Goal: Information Seeking & Learning: Learn about a topic

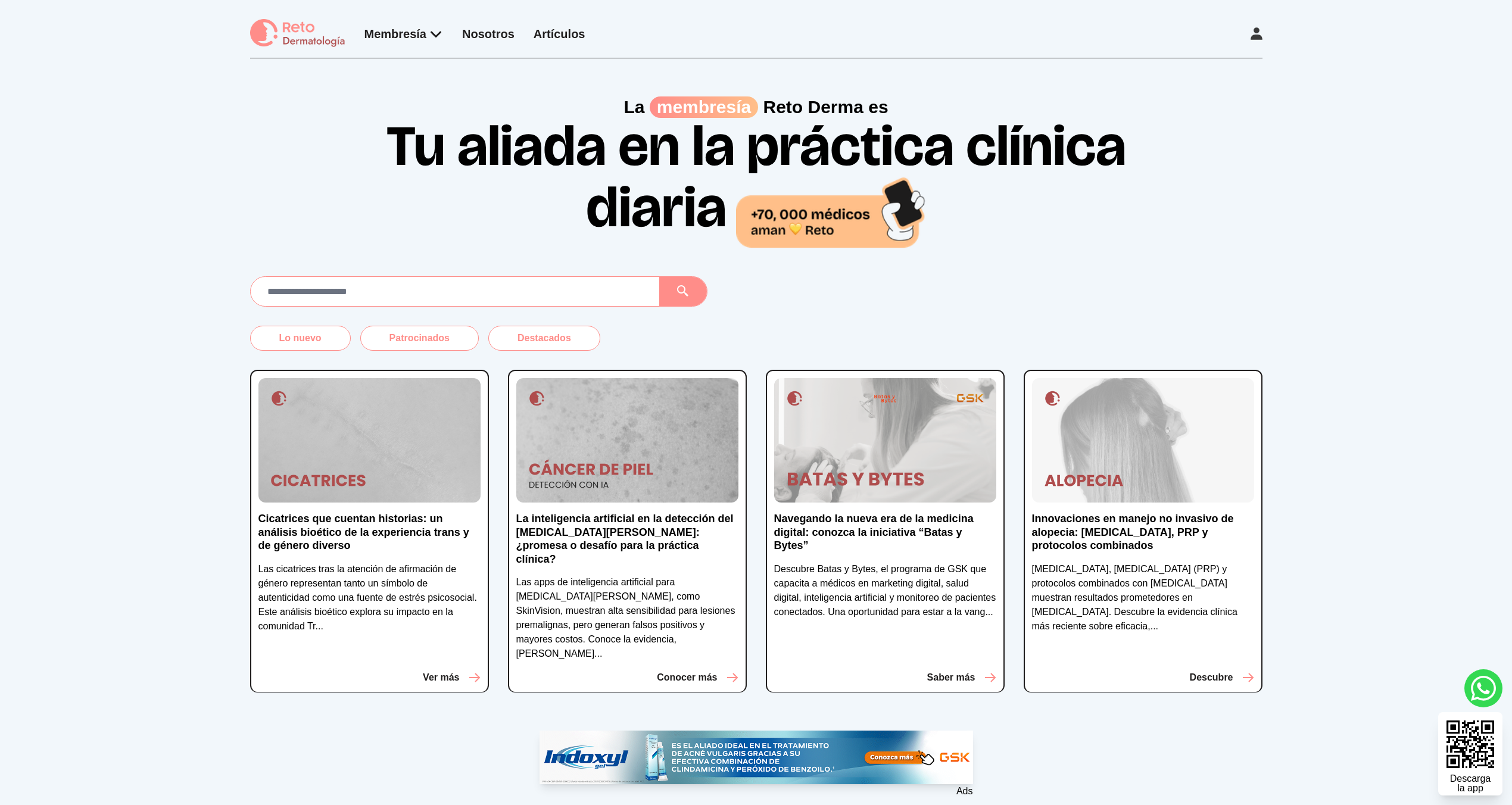
click at [562, 38] on link "Artículos" at bounding box center [559, 33] width 52 height 13
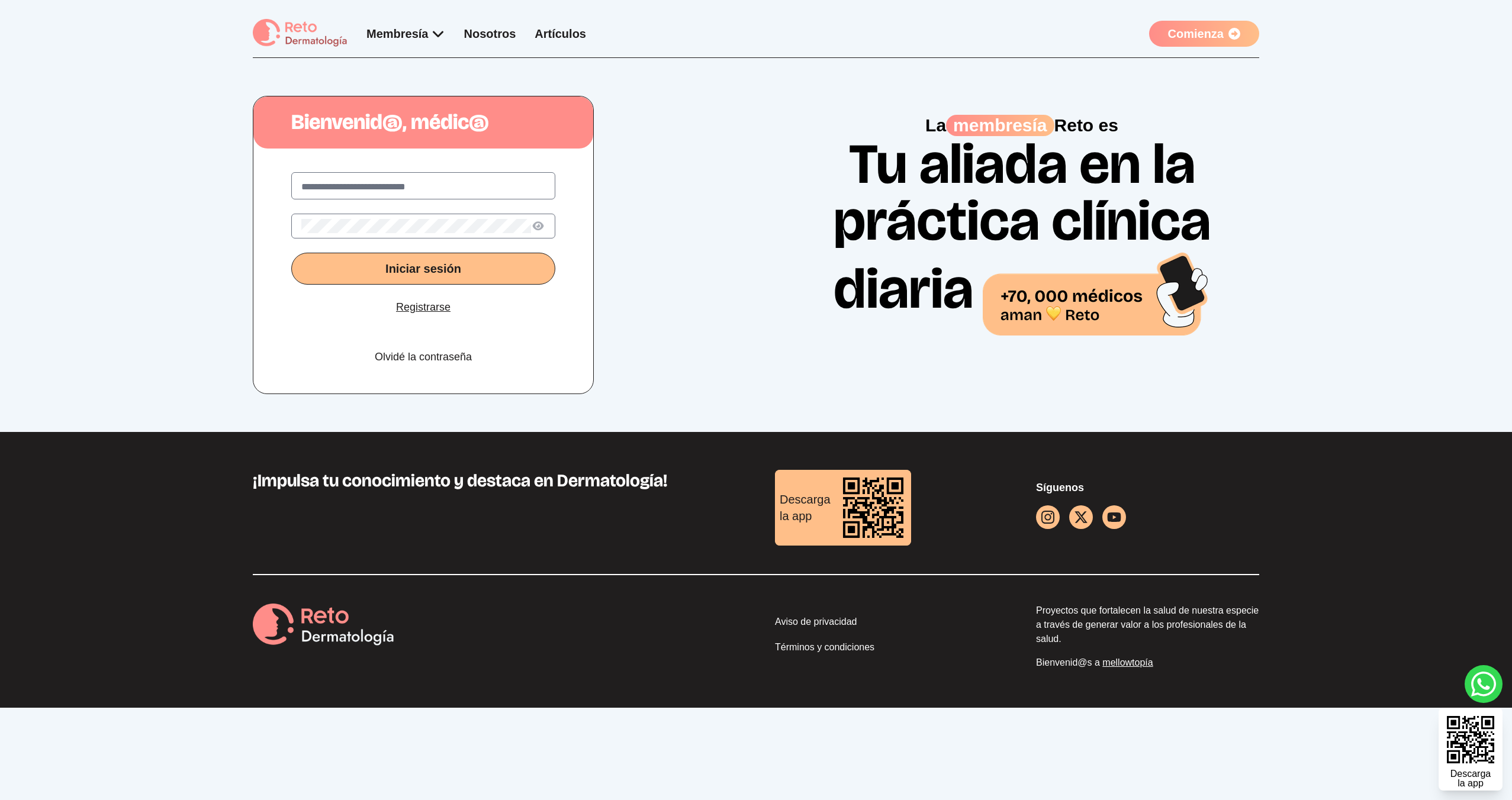
click at [560, 36] on link "Artículos" at bounding box center [560, 33] width 52 height 13
click at [291, 33] on img at bounding box center [301, 33] width 95 height 29
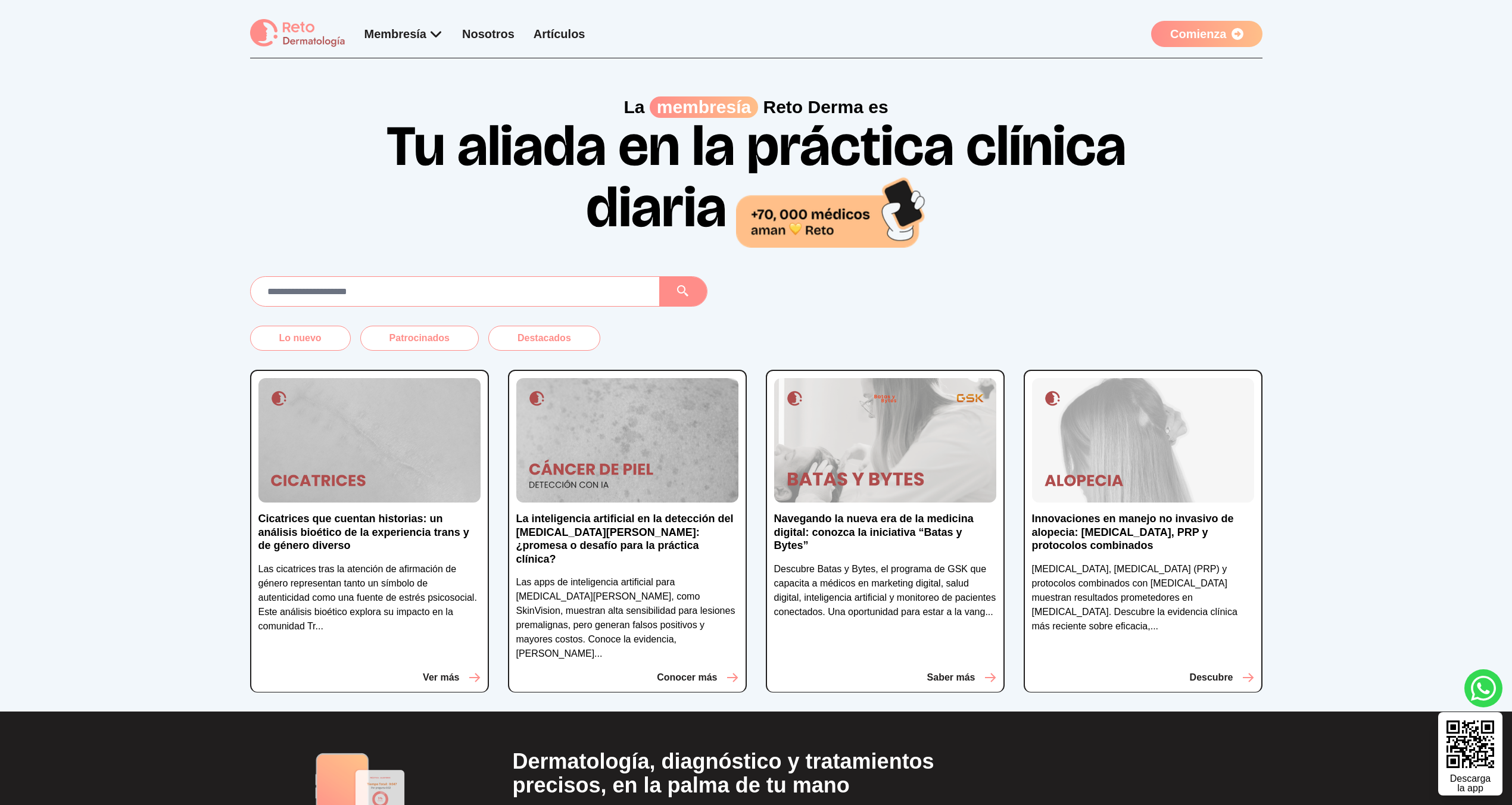
click at [563, 26] on div "Membresía App Reto Dermatología Examen CMD Eventos Bolsa de empleo Club de bene…" at bounding box center [475, 34] width 221 height 16
click at [563, 29] on link "Artículos" at bounding box center [559, 33] width 52 height 13
click at [175, 167] on div "La membresía [PERSON_NAME] es Tu aliada en la práctica clínica diaria" at bounding box center [756, 153] width 1512 height 189
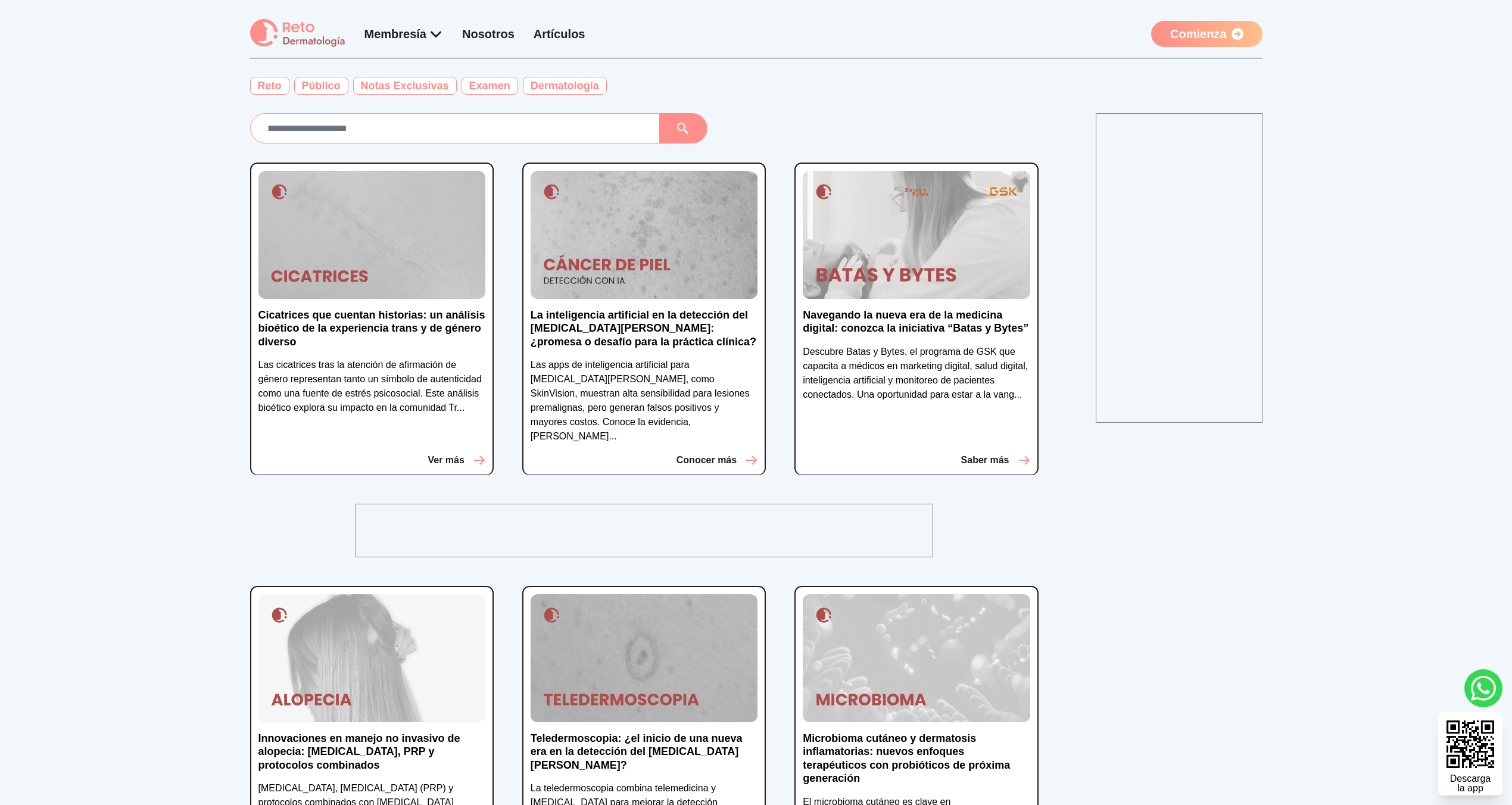
click at [321, 320] on p "Cicatrices que cuentan historias: un análisis bioético de la experiencia trans …" at bounding box center [372, 328] width 227 height 40
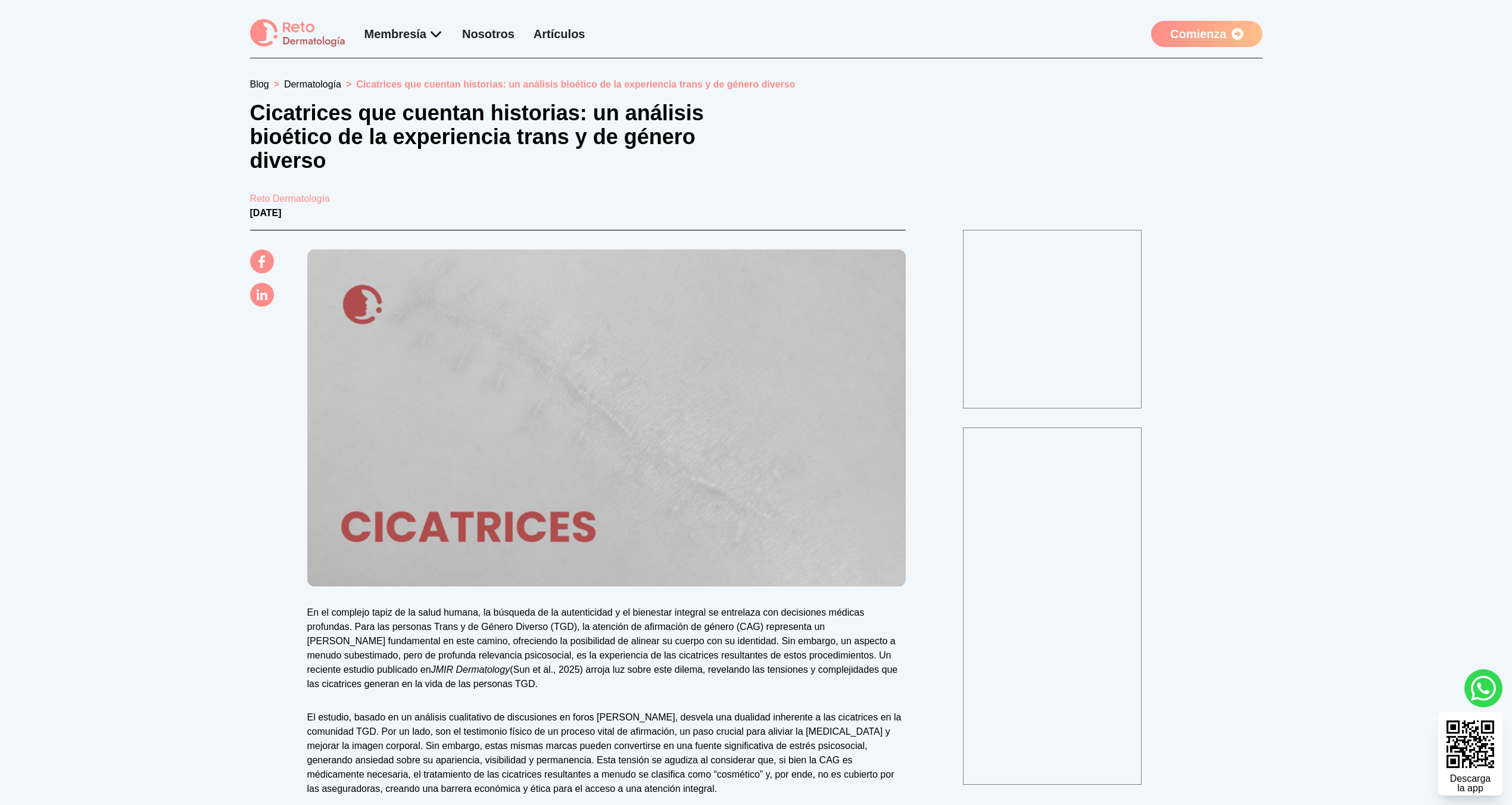
click at [102, 415] on section "Blog > Dermatología > Cicatrices que cuentan historias: un análisis bioético de…" at bounding box center [756, 796] width 1512 height 1476
click at [1171, 134] on div "Blog > Dermatología > Cicatrices que cuentan historias: un análisis bioético de…" at bounding box center [757, 787] width 1013 height 1419
click at [1194, 38] on link "Comienza" at bounding box center [1206, 34] width 111 height 26
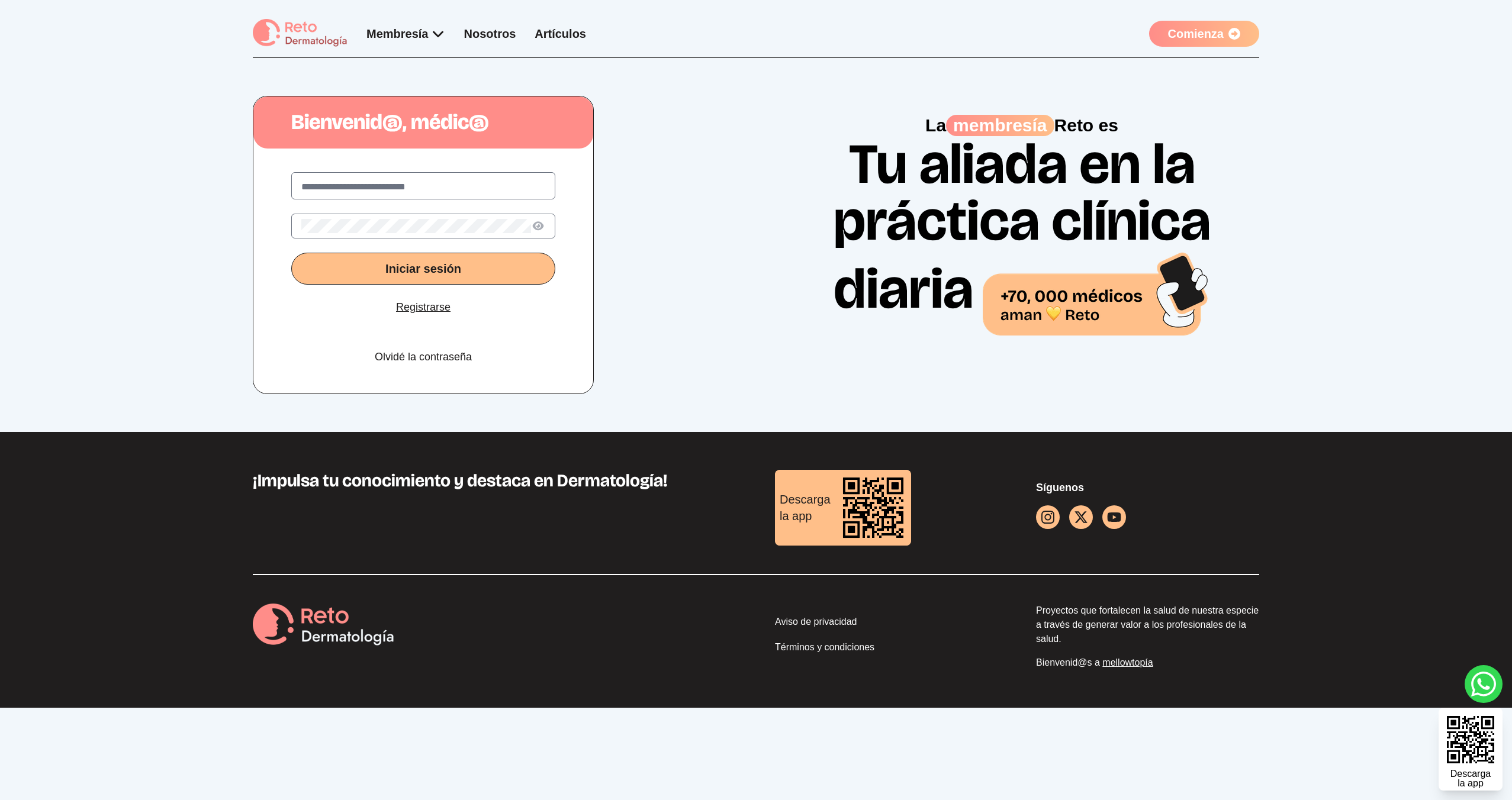
click at [477, 155] on div "Iniciar sesión Registrarse Olvidé la contraseña" at bounding box center [423, 273] width 340 height 240
click at [500, 186] on input "text" at bounding box center [423, 186] width 244 height 14
type input "**********"
click at [291, 253] on button "Iniciar sesión" at bounding box center [423, 268] width 264 height 32
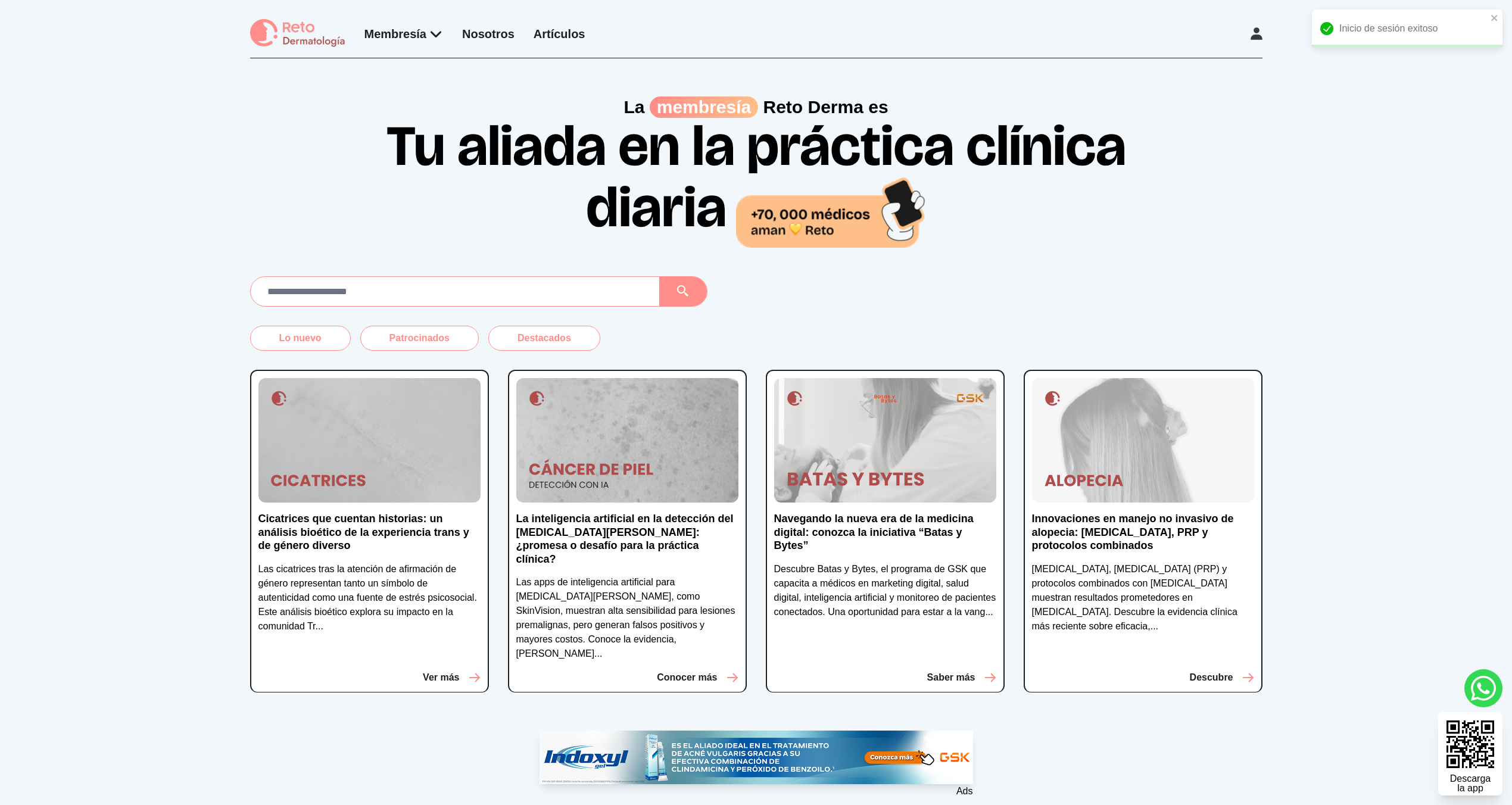
click at [447, 504] on div "Cicatrices que cuentan historias: un análisis bioético de la experiencia trans …" at bounding box center [370, 531] width 239 height 323
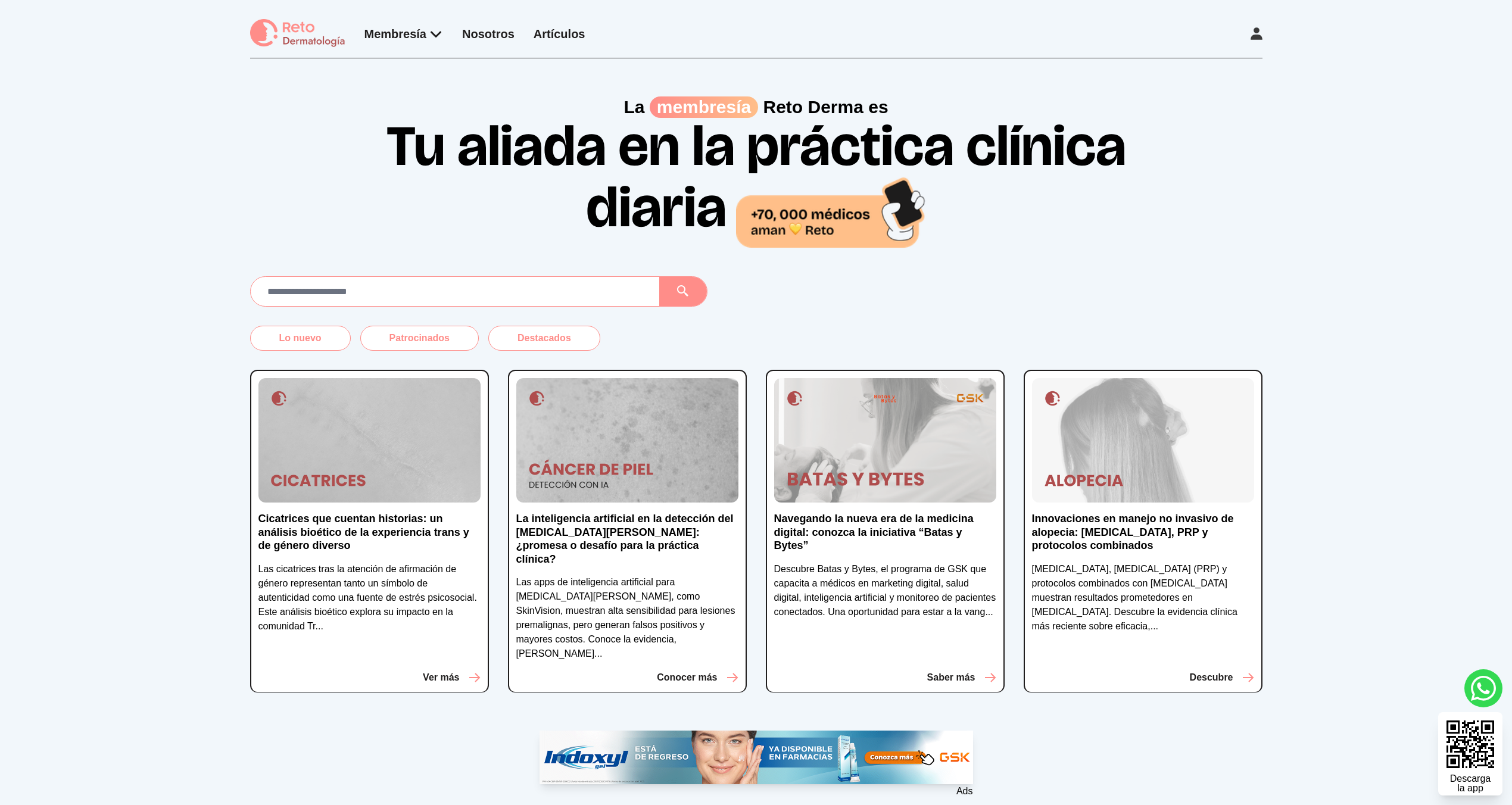
click at [443, 671] on p "Ver más" at bounding box center [441, 677] width 36 height 14
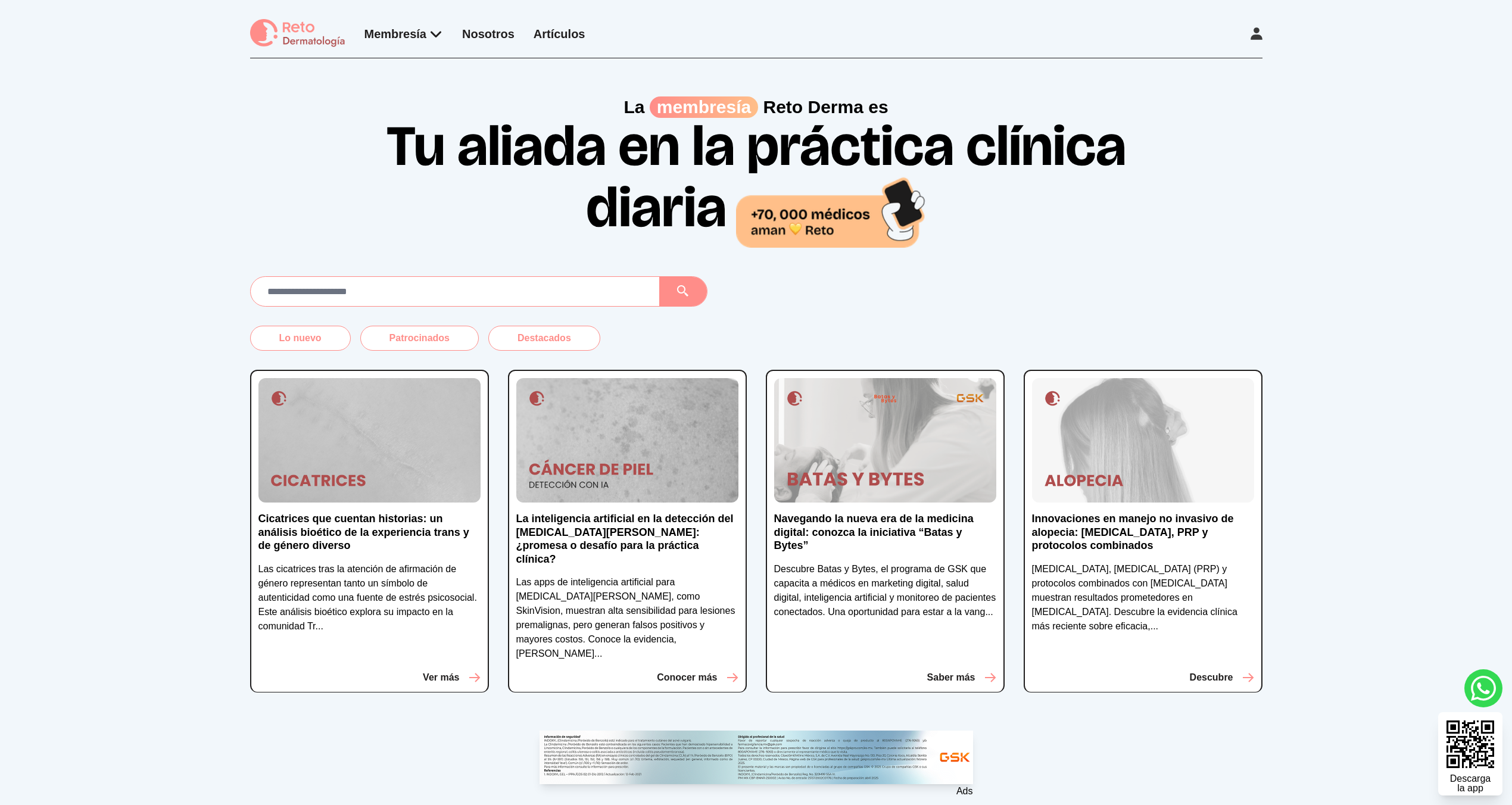
click at [446, 671] on p "Ver más" at bounding box center [441, 677] width 36 height 14
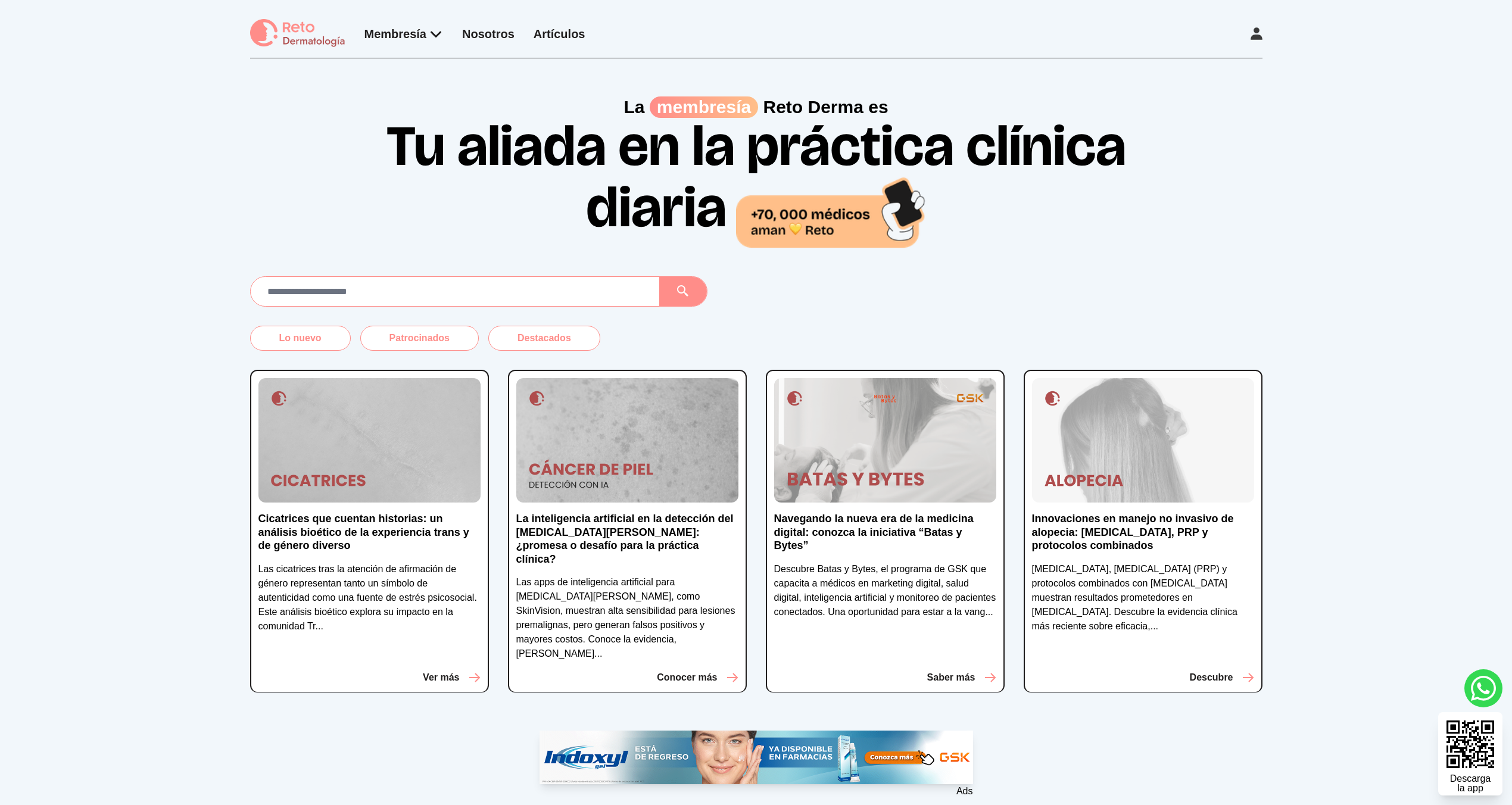
click at [68, 179] on div "La membresía [PERSON_NAME] es Tu aliada en la práctica clínica diaria" at bounding box center [756, 153] width 1512 height 189
